Goal: Information Seeking & Learning: Find specific fact

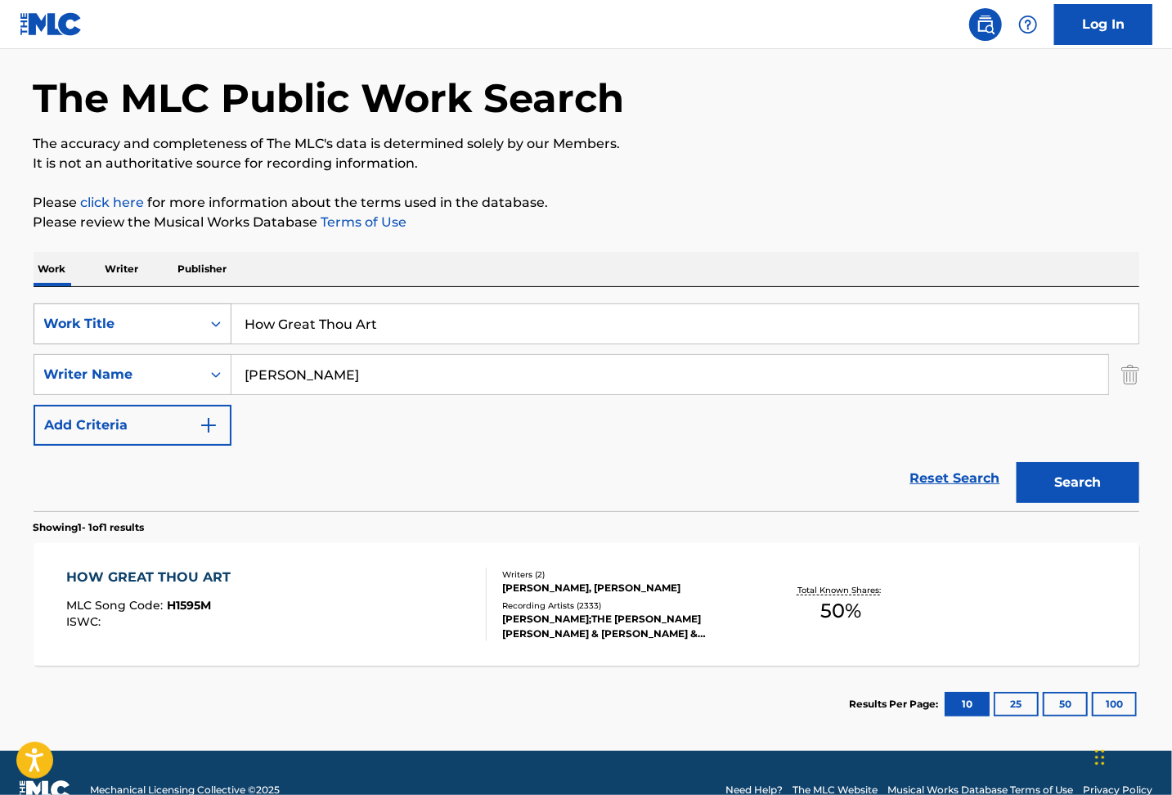
drag, startPoint x: 275, startPoint y: 321, endPoint x: 174, endPoint y: 321, distance: 100.6
click at [175, 321] on div "SearchWithCriteriafe3aa056-aa83-4534-8ae4-30de47f893fc Work Title How Great Tho…" at bounding box center [587, 323] width 1106 height 41
paste input "Love Can Turn The World"
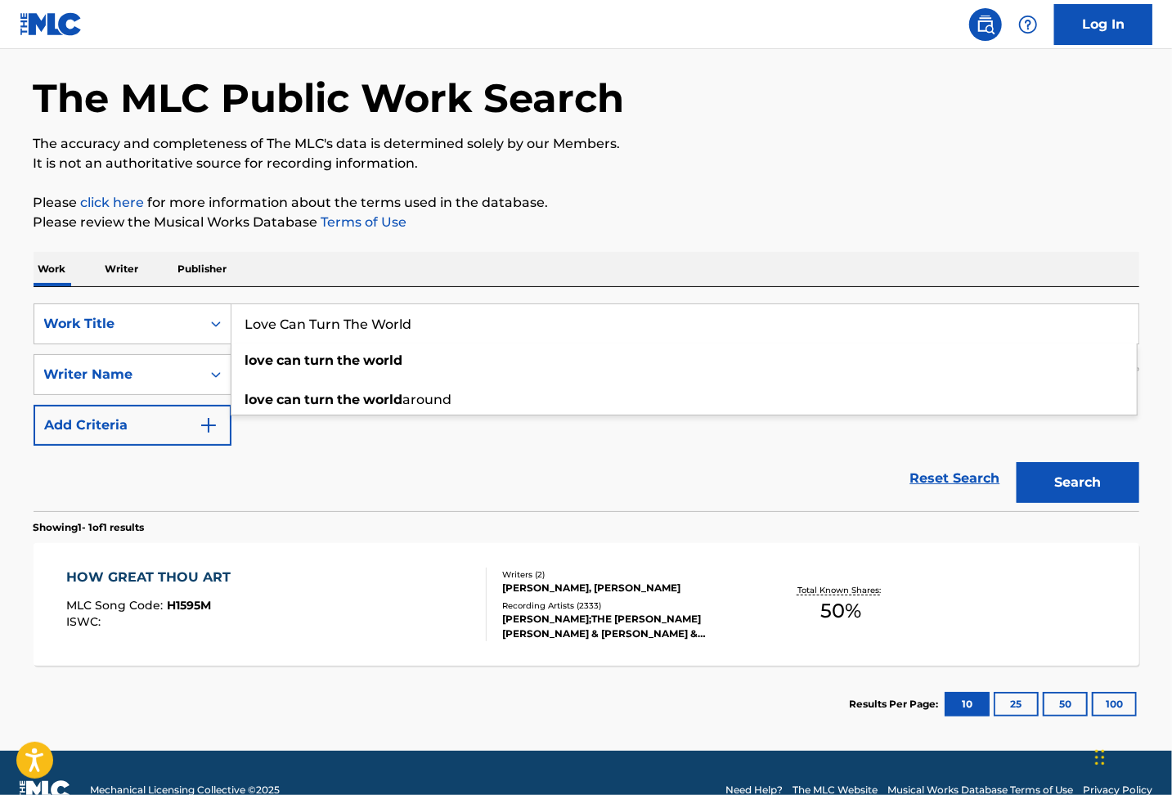
type input "Love Can Turn The World"
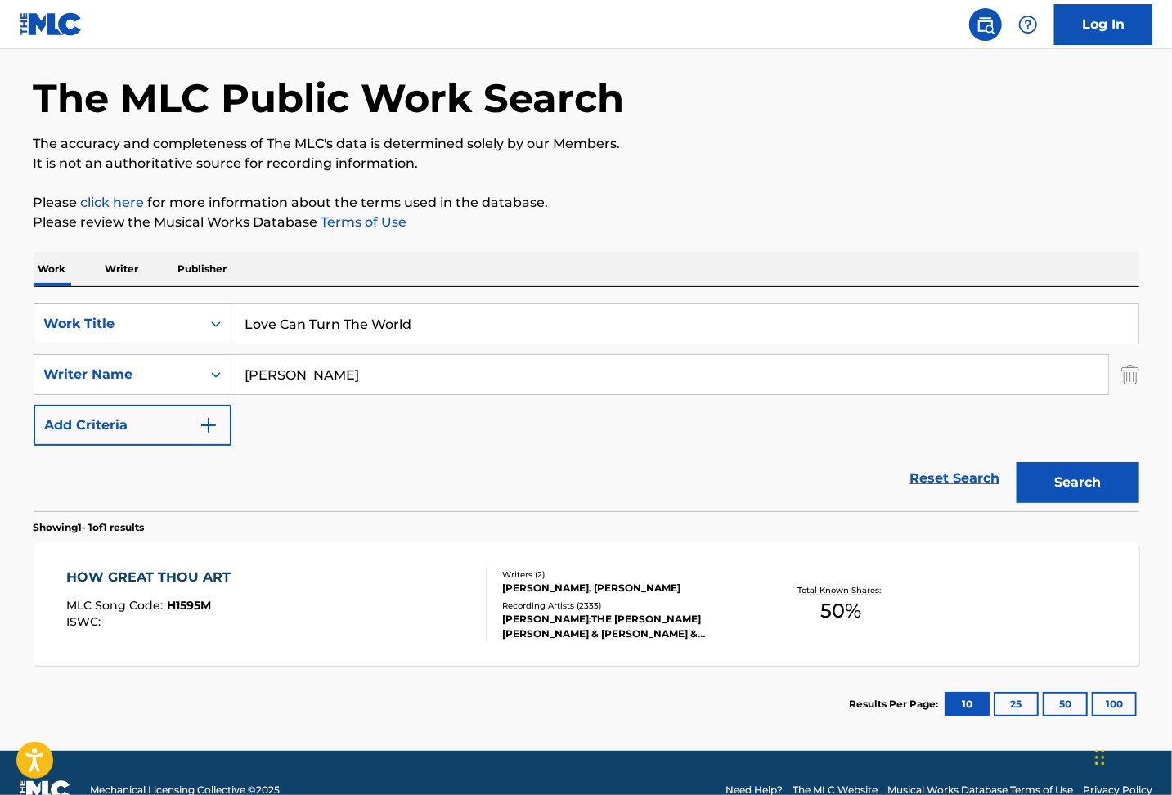
drag, startPoint x: 200, startPoint y: 355, endPoint x: 141, endPoint y: 347, distance: 60.3
click at [142, 348] on div "SearchWithCriteriafe3aa056-aa83-4534-8ae4-30de47f893fc Work Title Love Can Turn…" at bounding box center [587, 374] width 1106 height 142
paste input "[PERSON_NAME]"
type input "[PERSON_NAME]"
click at [1059, 504] on div "Search" at bounding box center [1074, 478] width 131 height 65
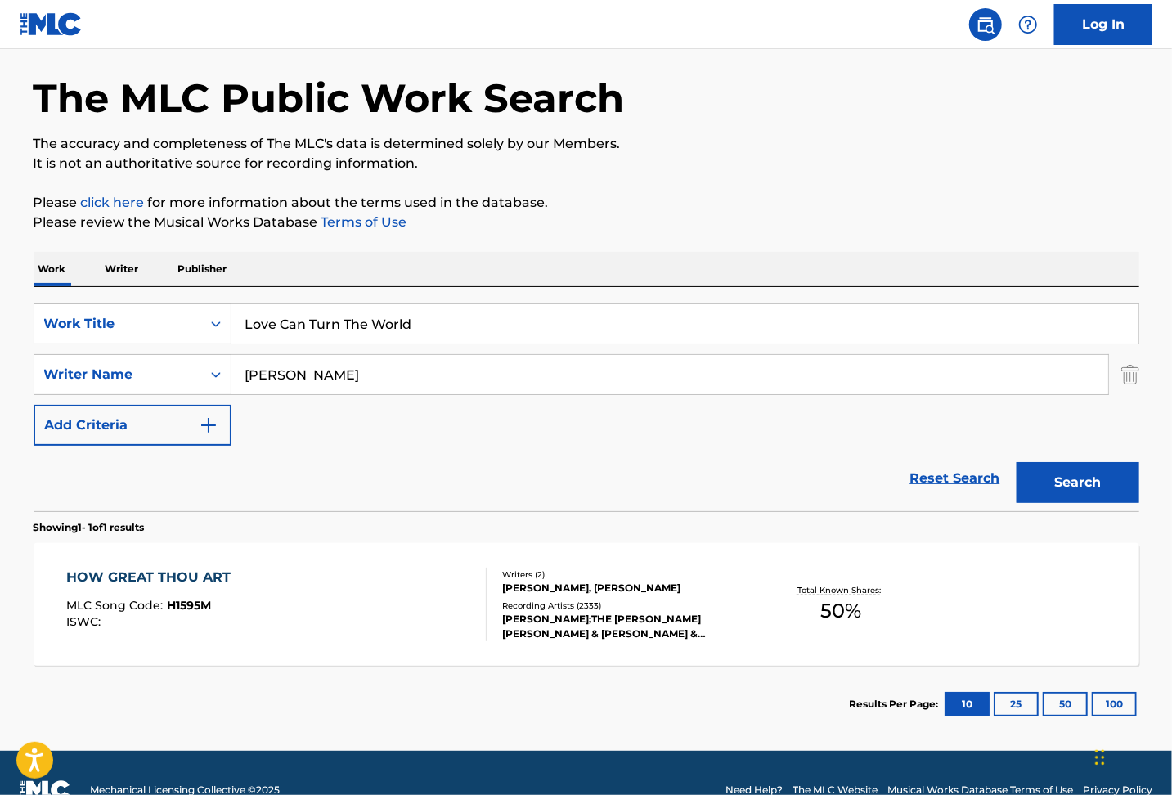
click at [1072, 488] on button "Search" at bounding box center [1078, 482] width 123 height 41
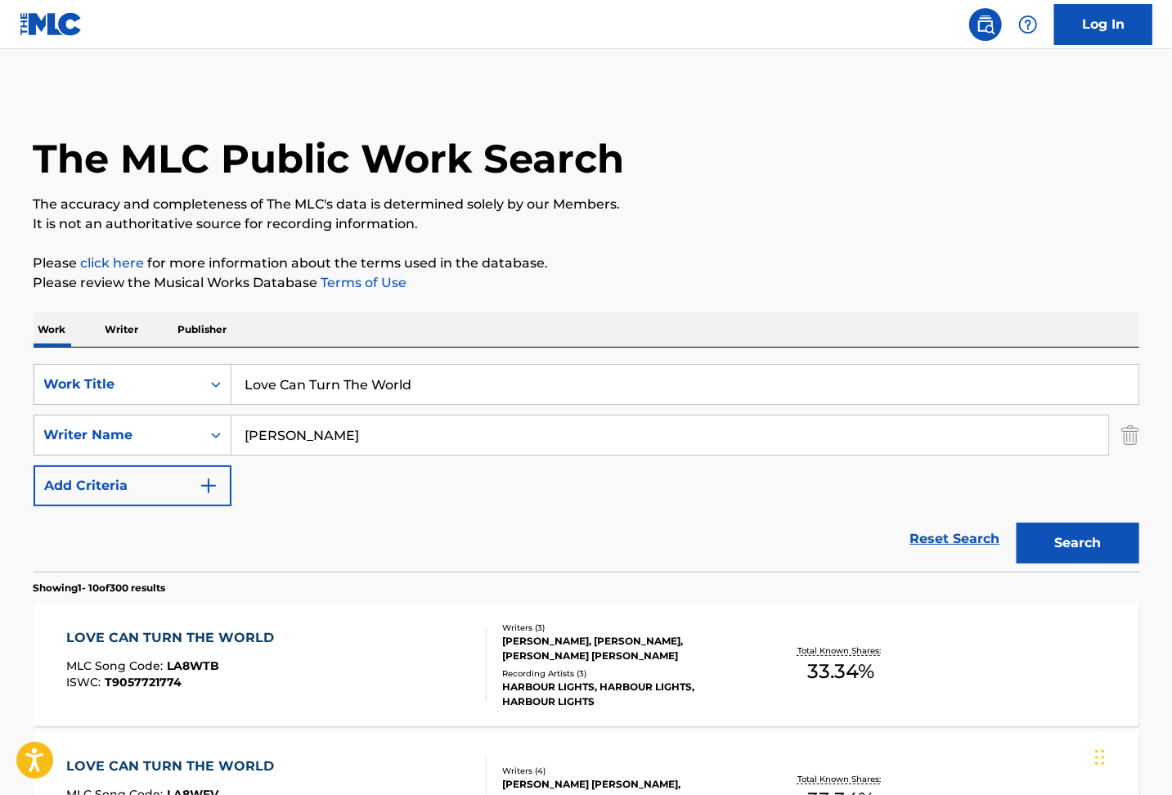
scroll to position [218, 0]
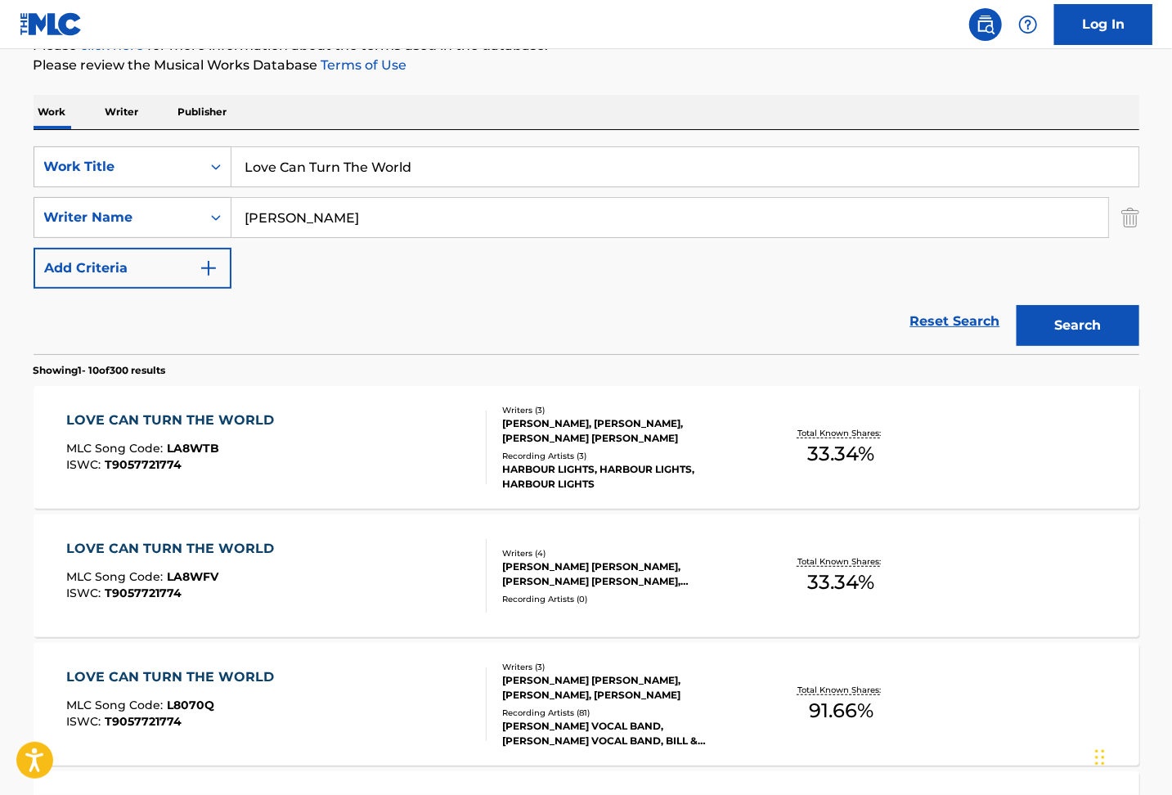
click at [378, 537] on div "LOVE CAN TURN THE WORLD MLC Song Code : LA8WFV ISWC : T9057721774 Writers ( 4 )…" at bounding box center [587, 576] width 1106 height 123
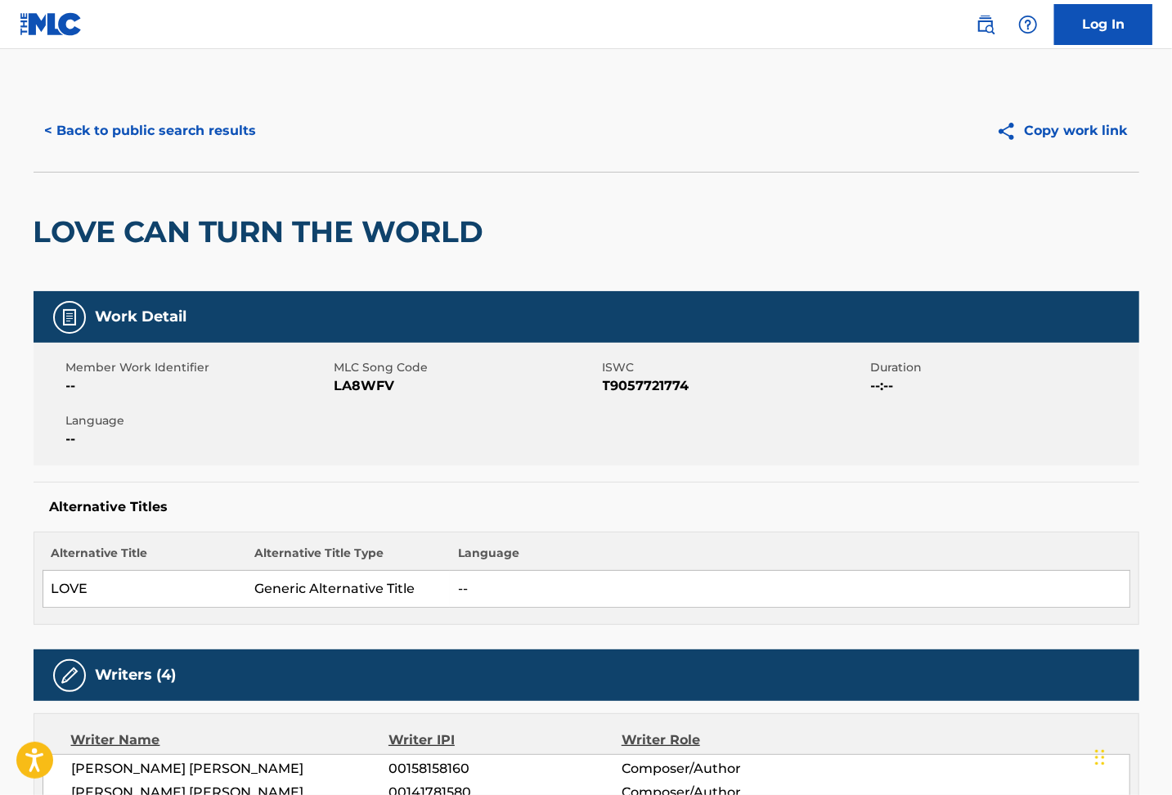
click at [227, 129] on button "< Back to public search results" at bounding box center [151, 130] width 235 height 41
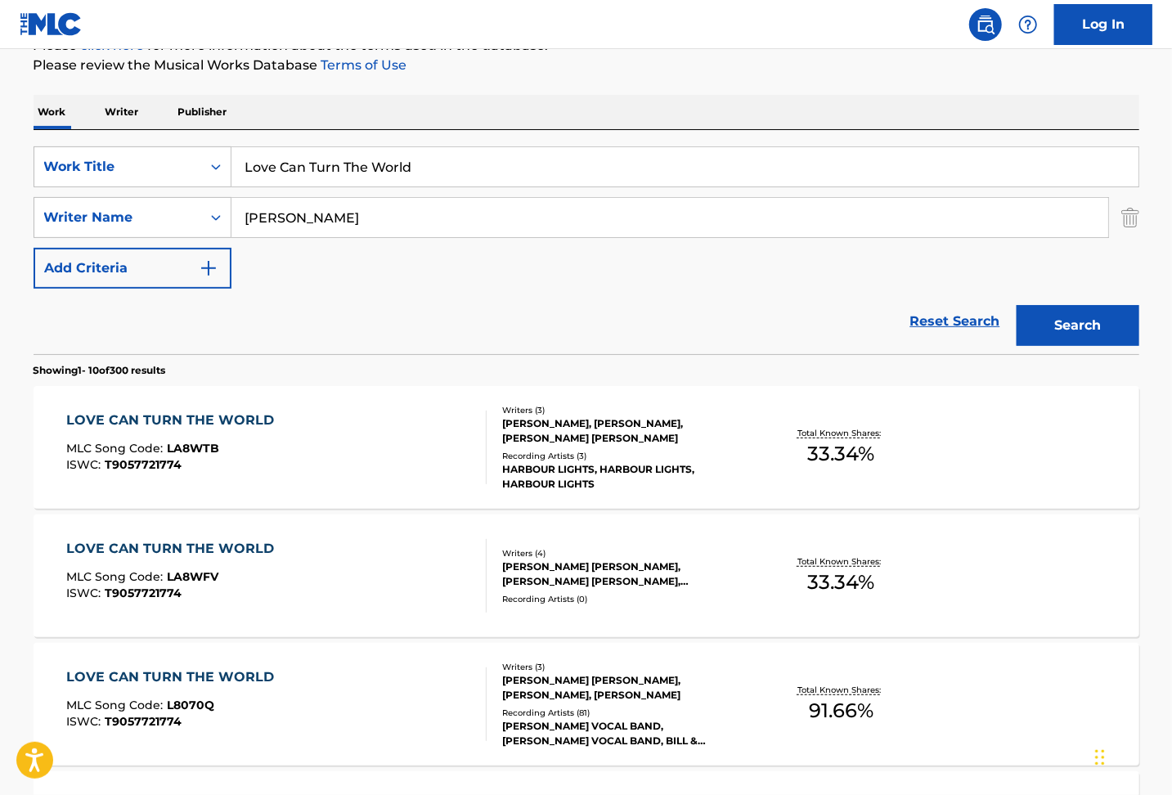
click at [304, 452] on div "LOVE CAN TURN THE WORLD MLC Song Code : LA8WTB ISWC : T9057721774" at bounding box center [276, 448] width 420 height 74
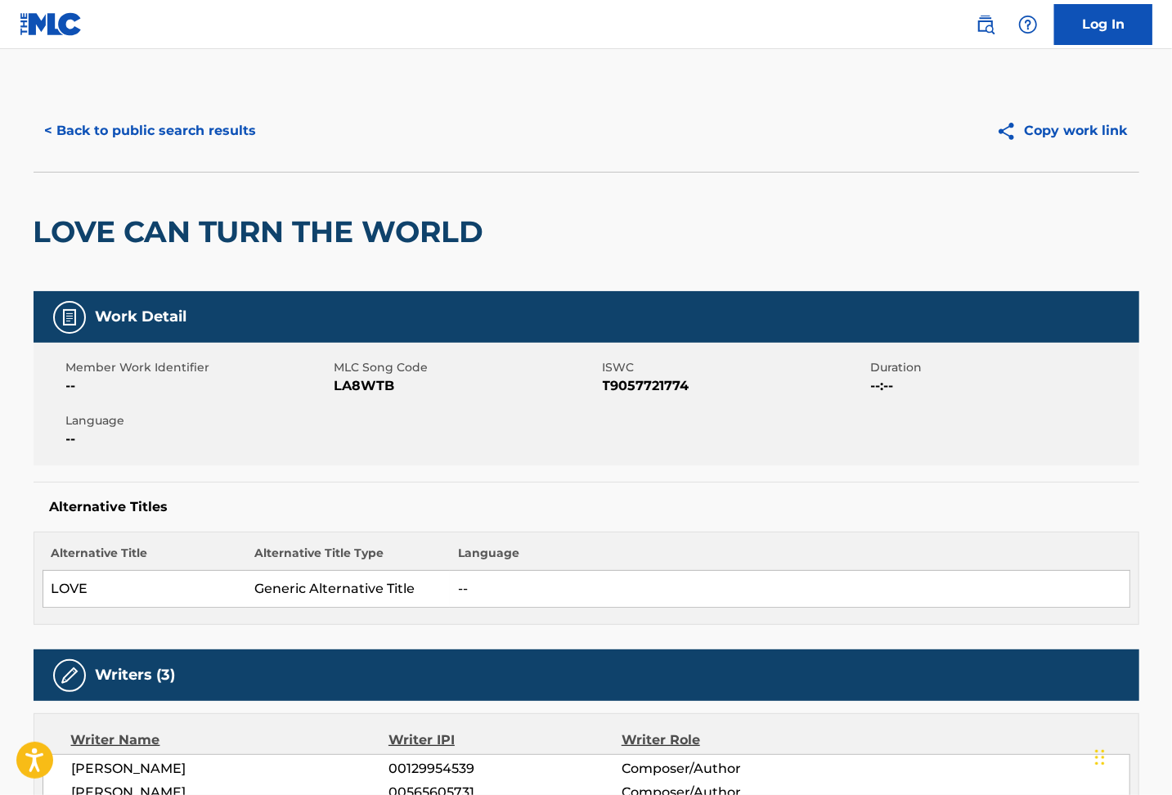
click at [172, 136] on button "< Back to public search results" at bounding box center [151, 130] width 235 height 41
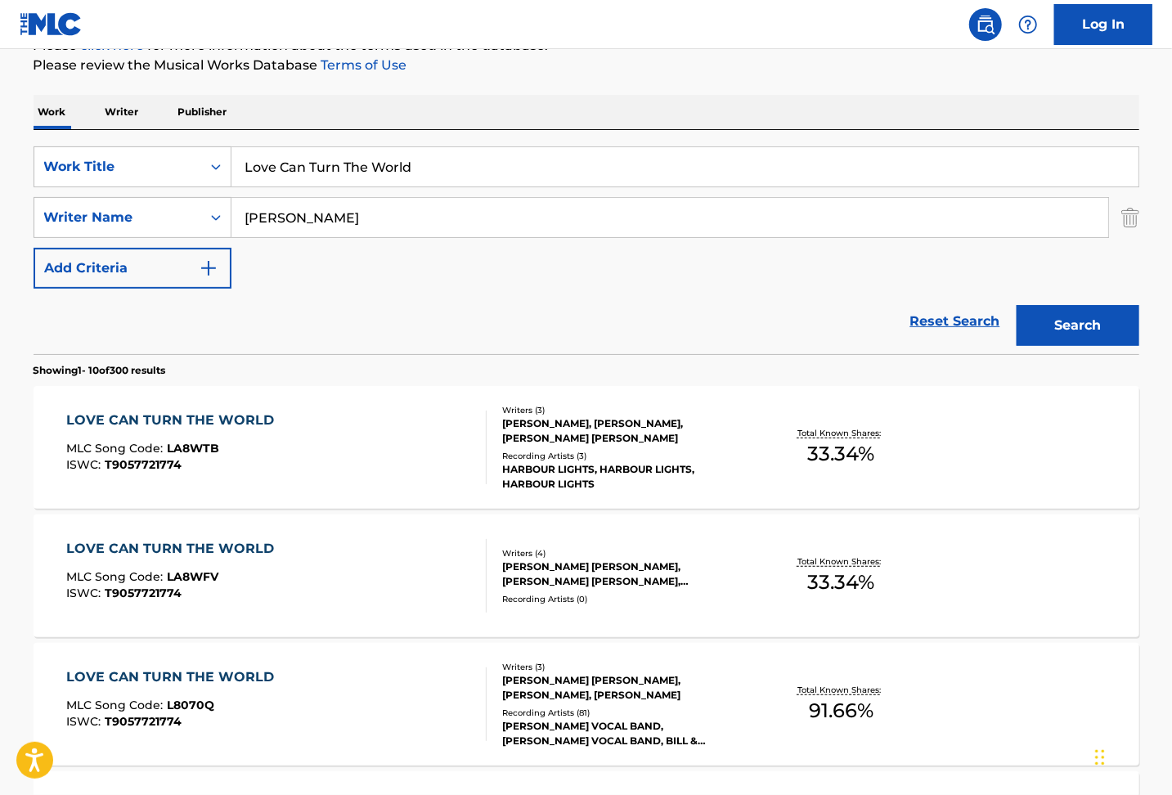
scroll to position [327, 0]
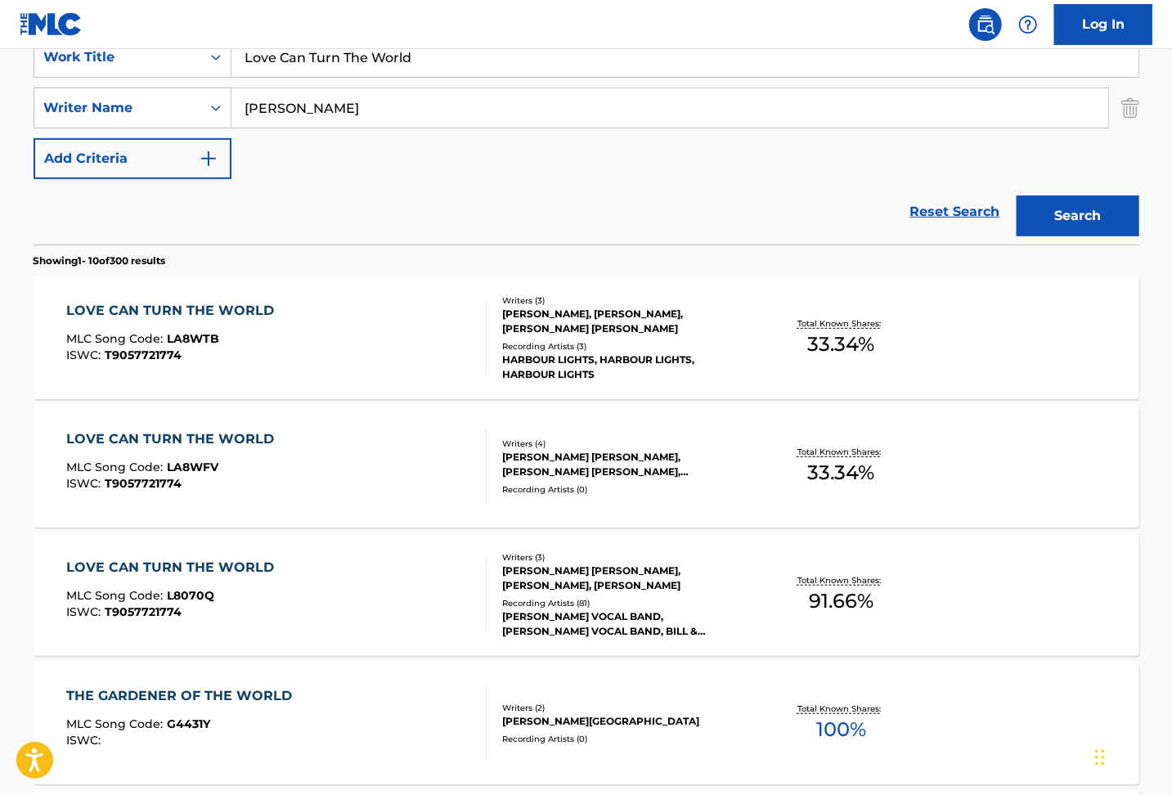
click at [361, 587] on div "LOVE CAN TURN THE WORLD MLC Song Code : L8070Q ISWC : T9057721774" at bounding box center [276, 595] width 420 height 74
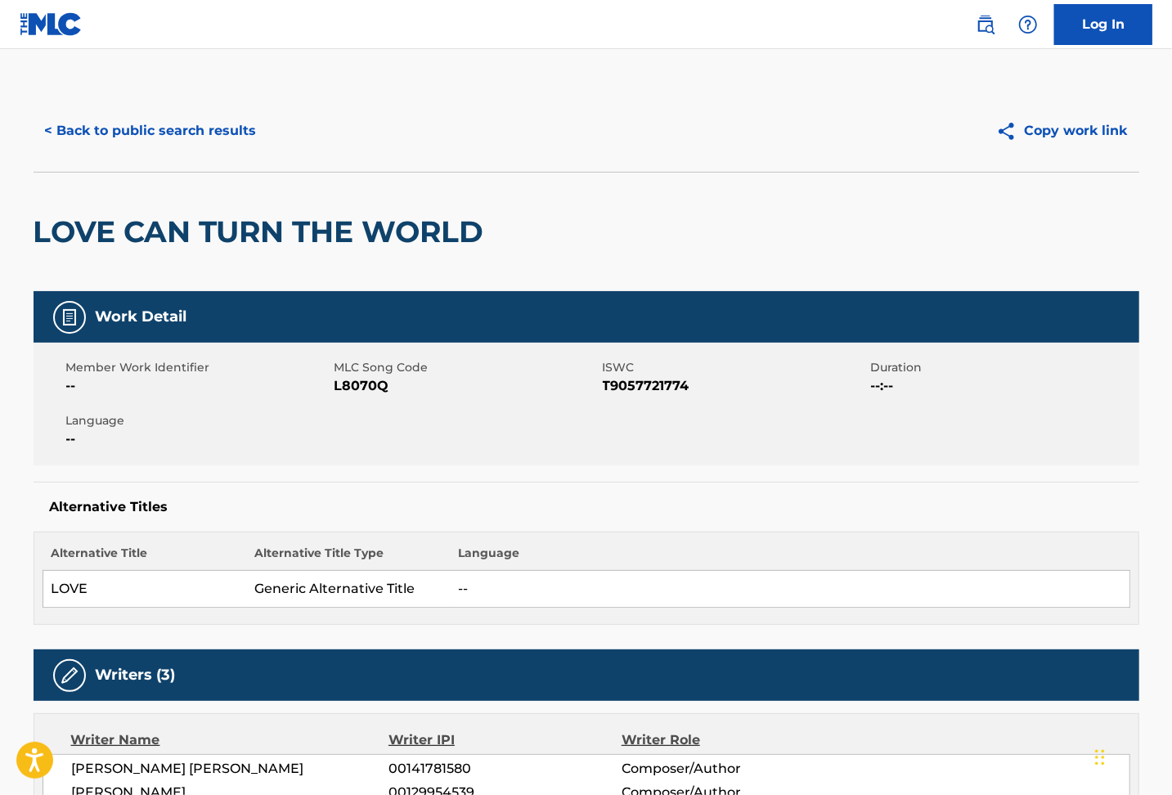
click at [194, 133] on button "< Back to public search results" at bounding box center [151, 130] width 235 height 41
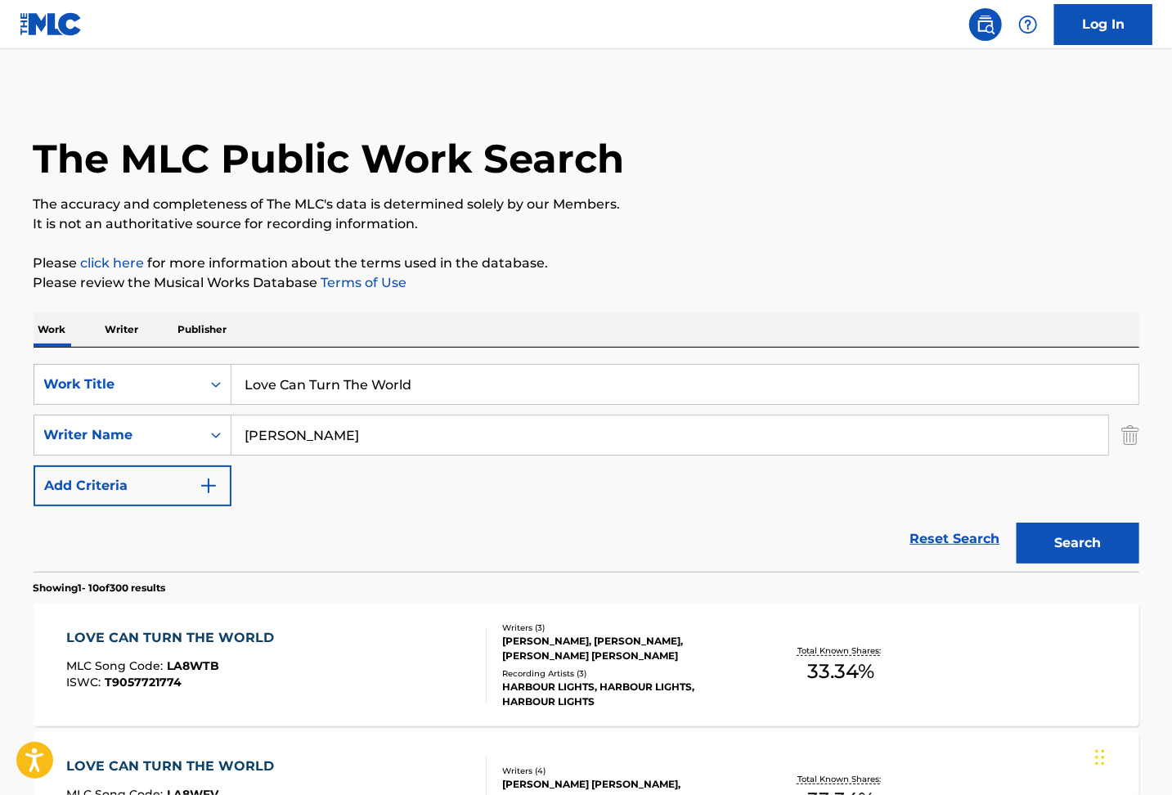
scroll to position [327, 0]
